Goal: Task Accomplishment & Management: Manage account settings

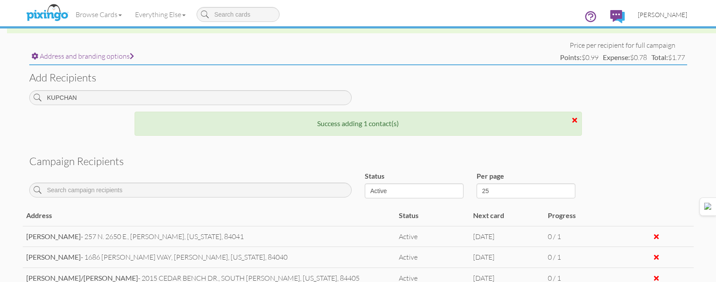
click at [657, 17] on span "[PERSON_NAME]" at bounding box center [662, 14] width 49 height 7
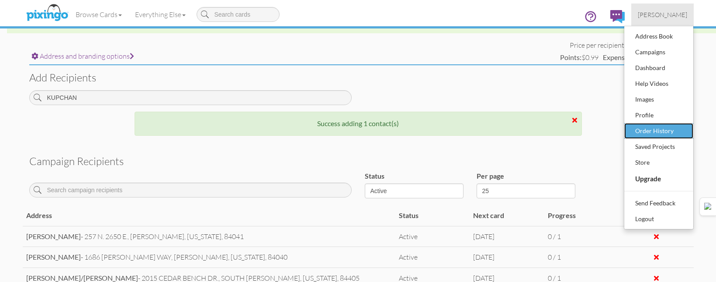
click at [651, 130] on div "Order History" at bounding box center [659, 130] width 52 height 13
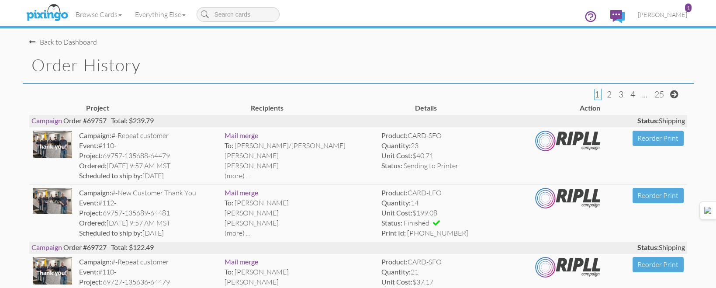
click at [609, 93] on span "2" at bounding box center [609, 94] width 5 height 10
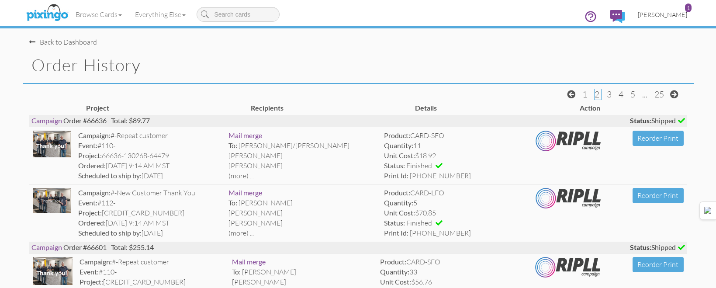
click at [656, 14] on span "[PERSON_NAME]" at bounding box center [662, 14] width 49 height 7
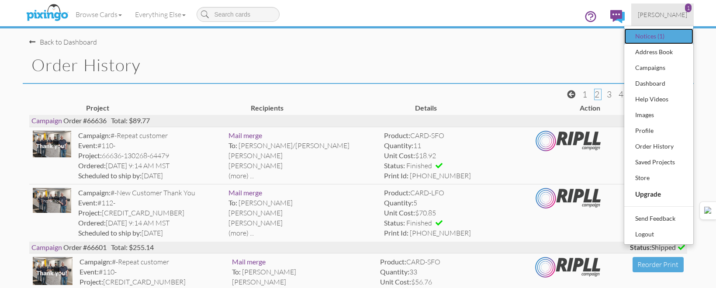
click at [654, 35] on div "Notices (1)" at bounding box center [659, 36] width 52 height 13
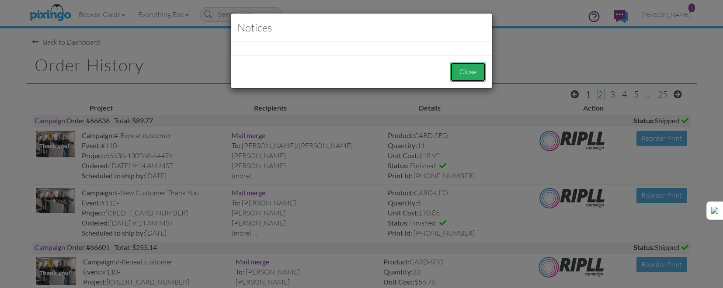
click at [467, 66] on button "Close" at bounding box center [467, 72] width 35 height 20
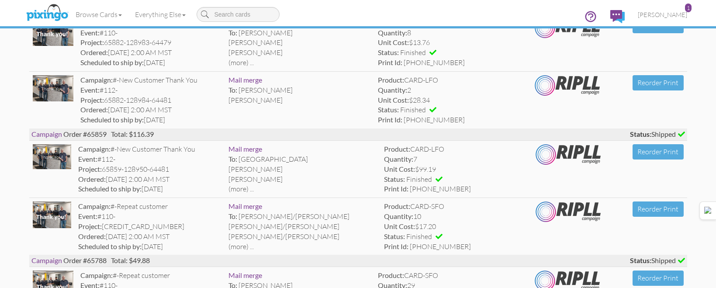
scroll to position [1268, 0]
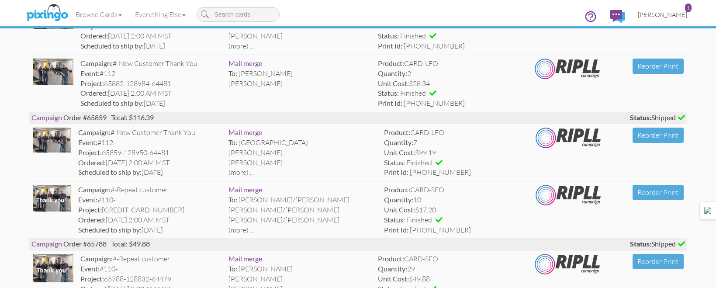
click at [665, 16] on span "[PERSON_NAME]" at bounding box center [662, 14] width 49 height 7
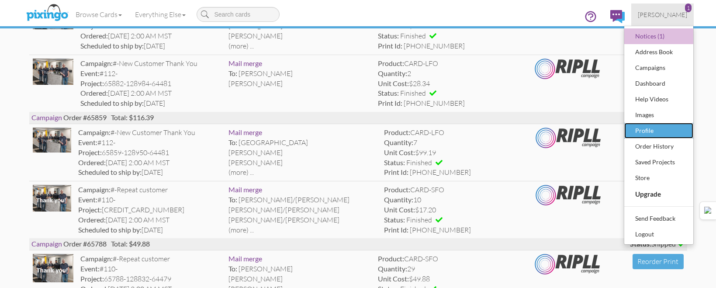
click at [667, 129] on div "Profile" at bounding box center [659, 130] width 52 height 13
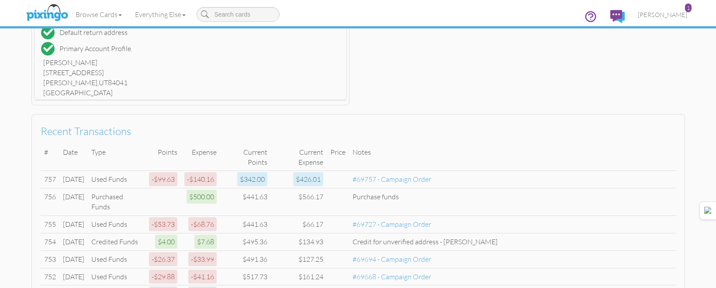
scroll to position [306, 0]
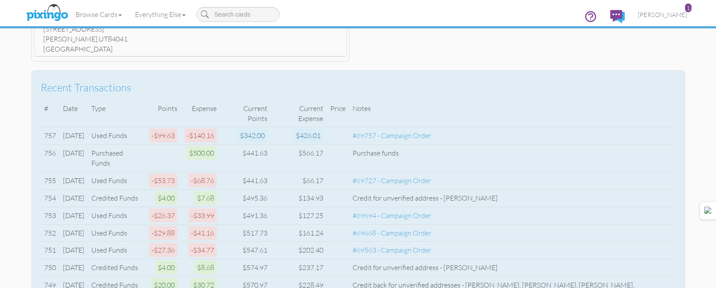
click at [124, 145] on td "Purchased Funds" at bounding box center [117, 159] width 58 height 28
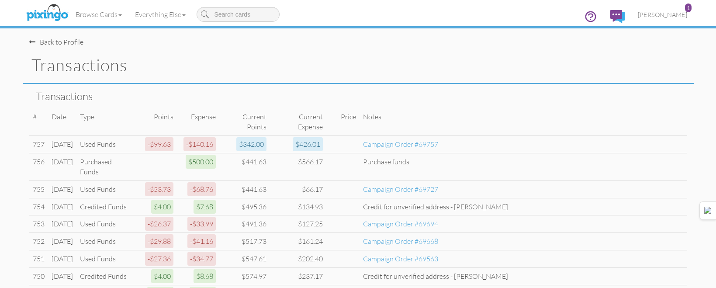
click at [54, 42] on div "Back to Profile" at bounding box center [56, 42] width 54 height 10
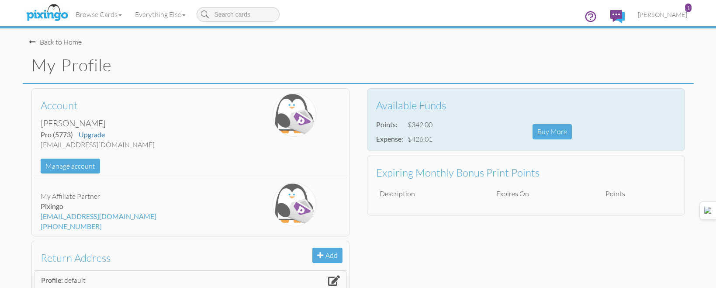
scroll to position [44, 0]
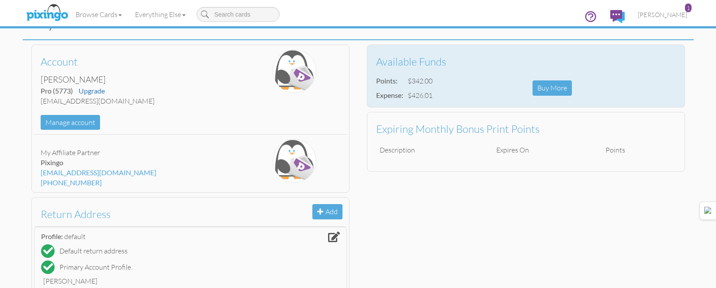
click at [459, 80] on div "Points: $342.00 Expense: $426.01" at bounding box center [448, 88] width 157 height 29
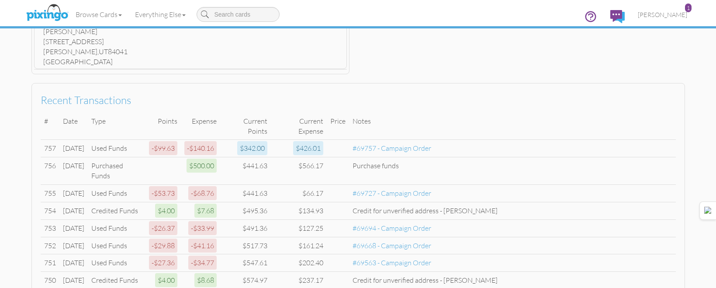
scroll to position [374, 0]
